Goal: Task Accomplishment & Management: Manage account settings

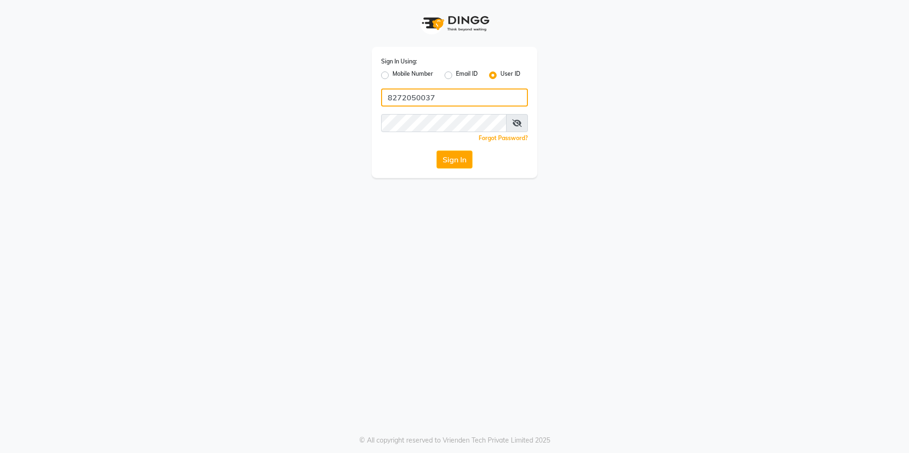
click at [482, 91] on input "8272050037" at bounding box center [454, 98] width 147 height 18
type input "derma@123"
click at [342, 127] on div "Sign In Using: Mobile Number Email ID User ID derma@123 Remember me Forgot Pass…" at bounding box center [455, 89] width 540 height 178
click at [517, 128] on span at bounding box center [517, 123] width 22 height 18
click at [517, 119] on span at bounding box center [517, 123] width 22 height 18
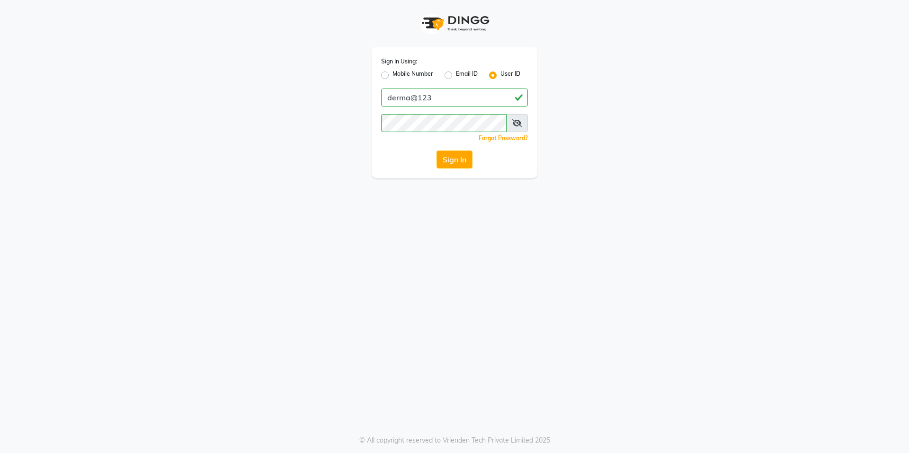
click at [521, 124] on icon at bounding box center [516, 123] width 9 height 8
click at [521, 124] on icon at bounding box center [517, 123] width 9 height 8
click at [454, 157] on button "Sign In" at bounding box center [455, 160] width 36 height 18
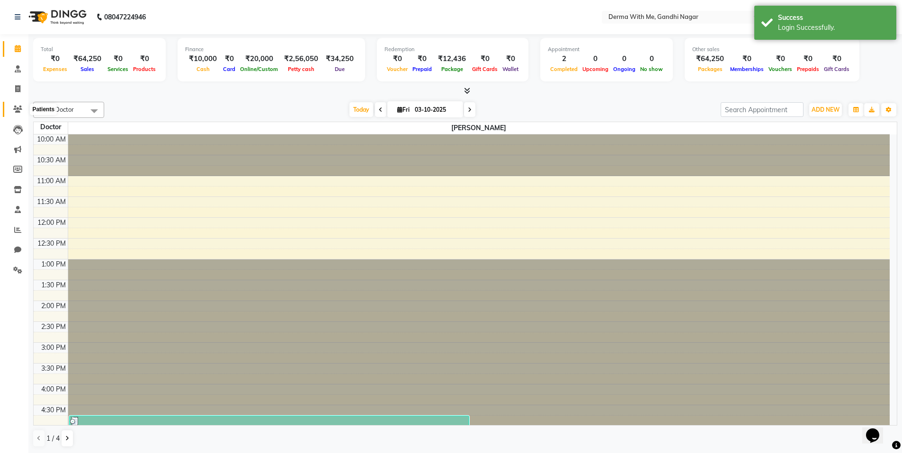
click at [17, 109] on icon at bounding box center [17, 109] width 9 height 7
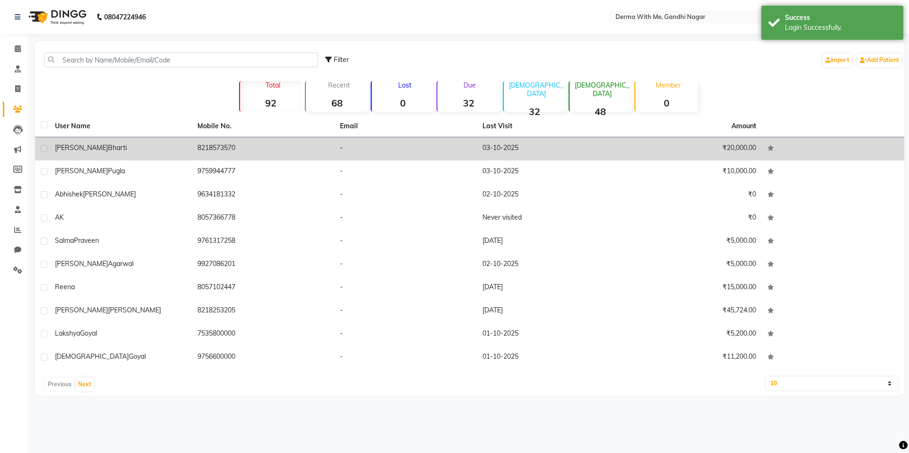
click at [143, 148] on div "[PERSON_NAME]" at bounding box center [120, 148] width 131 height 10
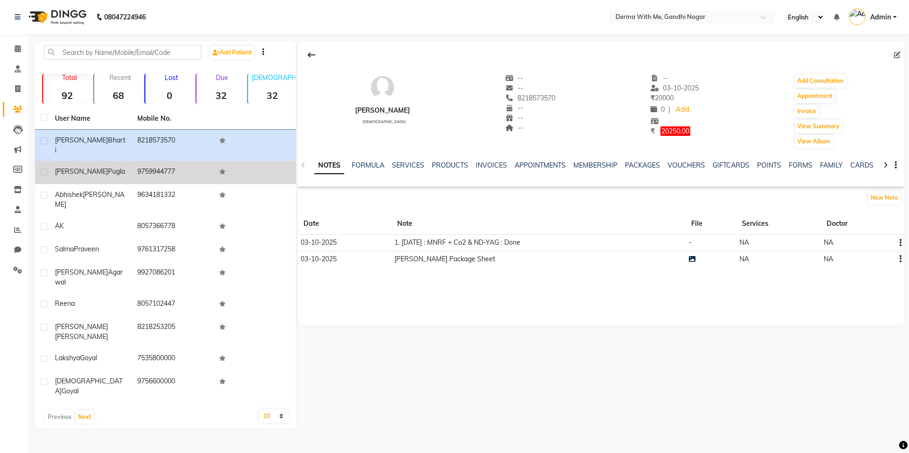
click at [83, 161] on td "[PERSON_NAME]" at bounding box center [90, 172] width 82 height 23
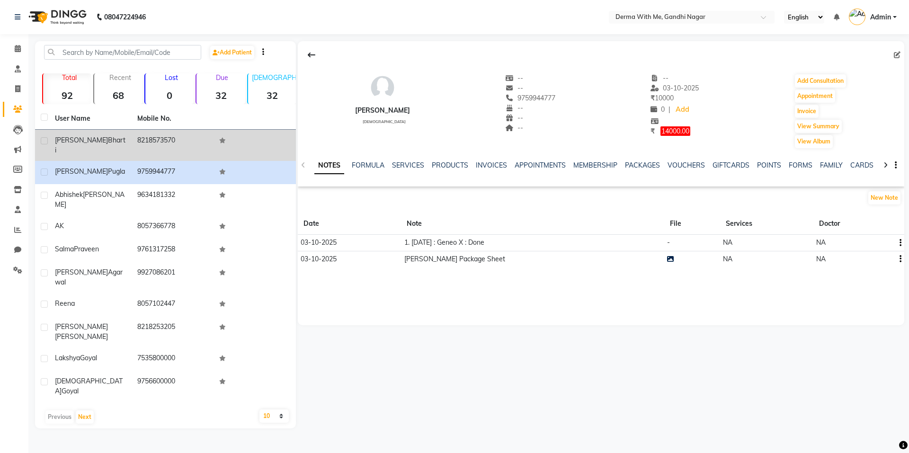
click at [74, 144] on span "[PERSON_NAME]" at bounding box center [81, 140] width 53 height 9
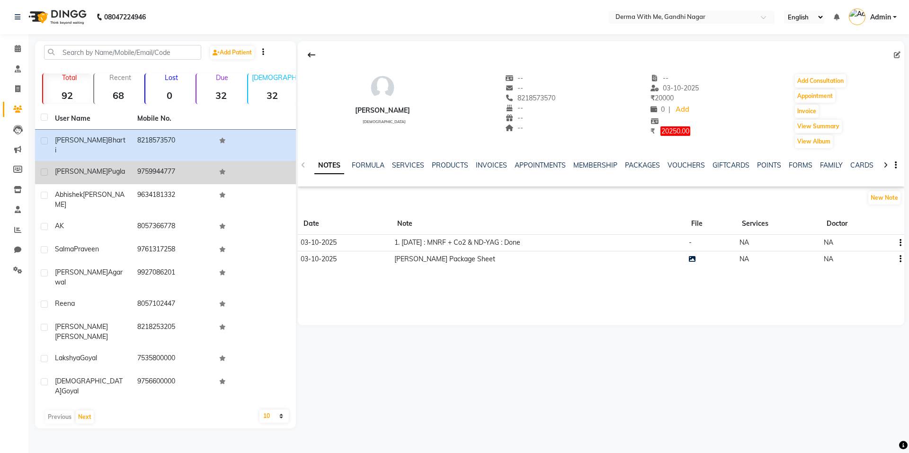
click at [132, 161] on td "9759944777" at bounding box center [173, 172] width 82 height 23
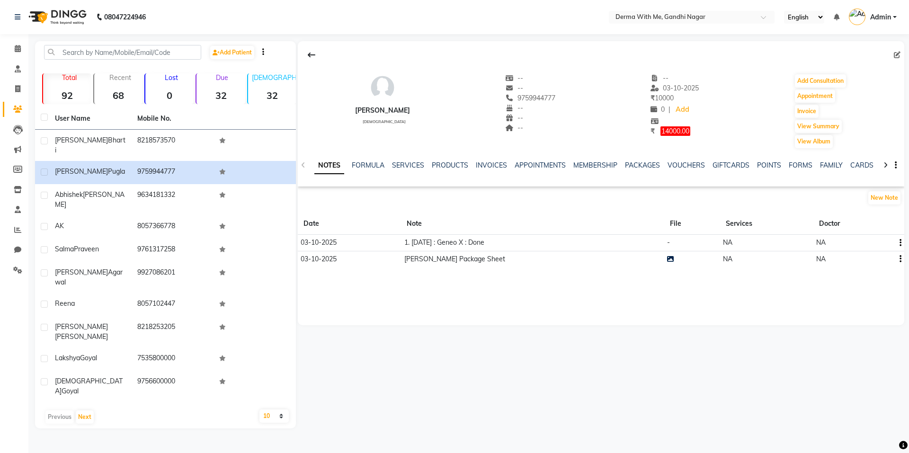
click at [770, 187] on div "[PERSON_NAME] [DEMOGRAPHIC_DATA] -- -- 9759944777 -- -- -- -- [DATE] ₹ 10000 0 …" at bounding box center [601, 158] width 607 height 234
click at [161, 54] on input "text" at bounding box center [122, 52] width 157 height 15
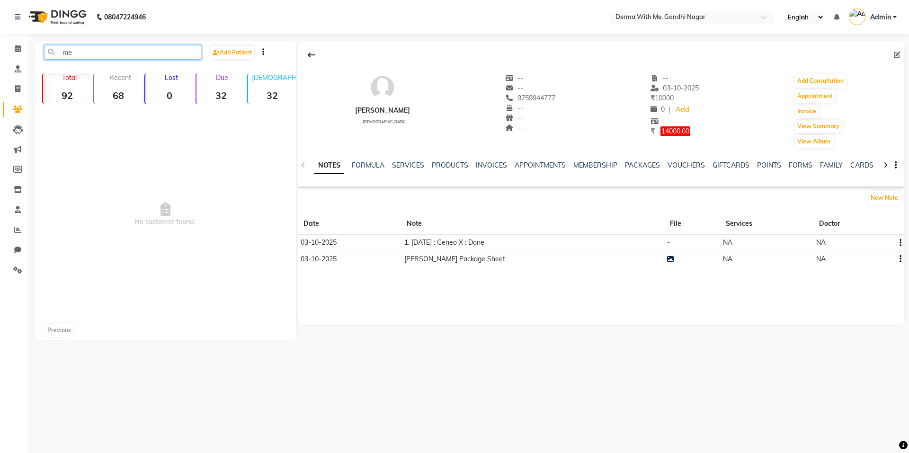
click at [161, 54] on input "me" at bounding box center [122, 52] width 157 height 15
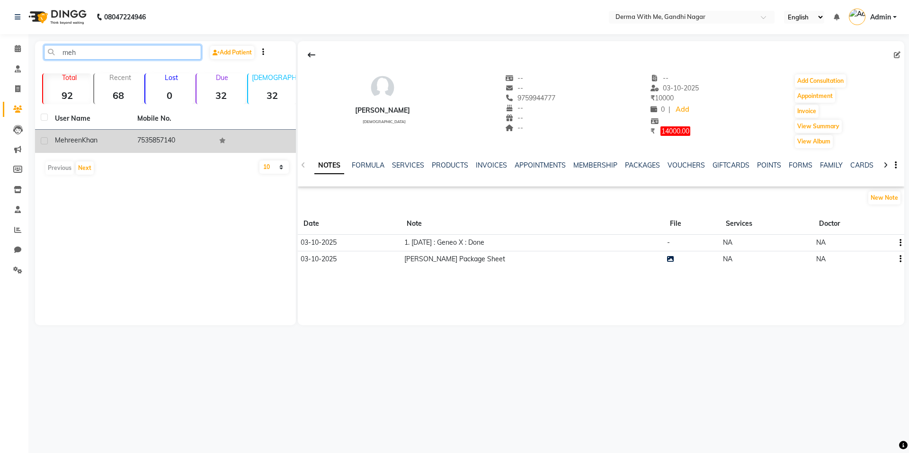
type input "meh"
click at [75, 143] on span "Mehreen" at bounding box center [68, 140] width 27 height 9
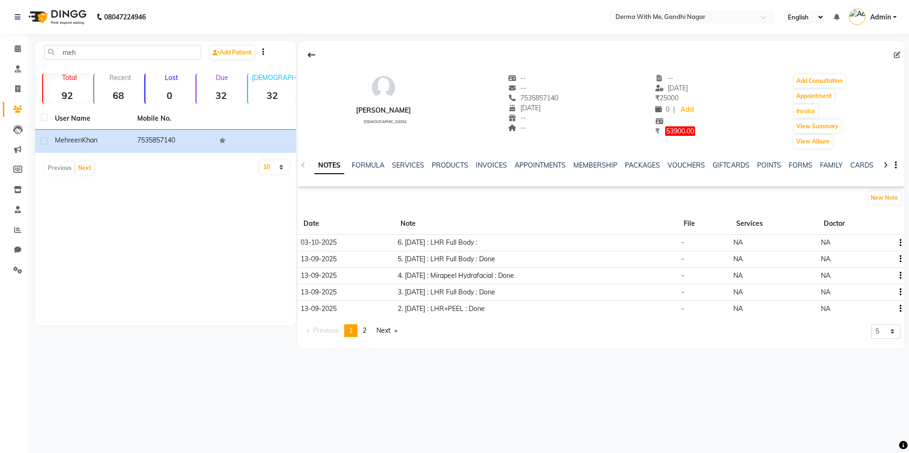
click at [139, 247] on div "meh Add Patient Total 92 Recent 68 Lost 0 Due 32 [DEMOGRAPHIC_DATA] 32 [DEMOGRA…" at bounding box center [165, 183] width 261 height 284
click at [15, 90] on icon at bounding box center [17, 88] width 5 height 7
select select "service"
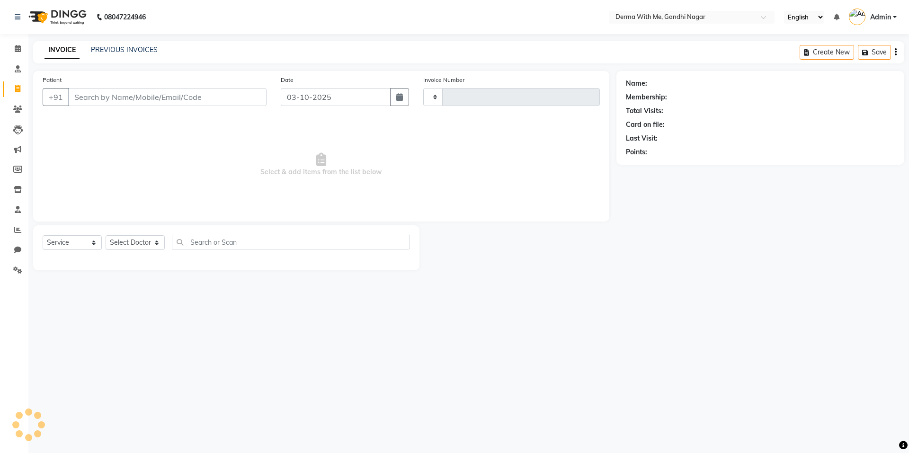
type input "0110"
select select "8404"
